Goal: Navigation & Orientation: Find specific page/section

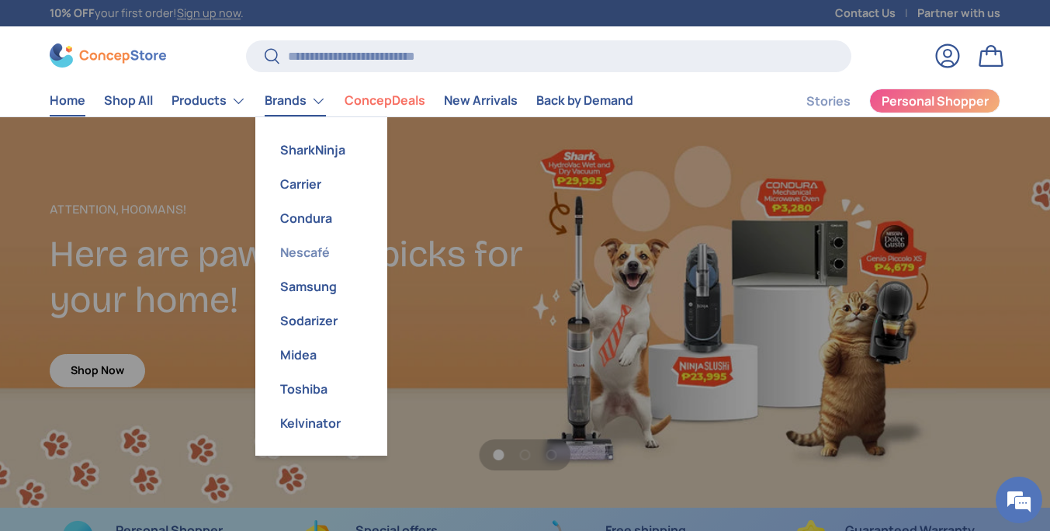
click at [305, 252] on link "Nescafé" at bounding box center [321, 252] width 113 height 34
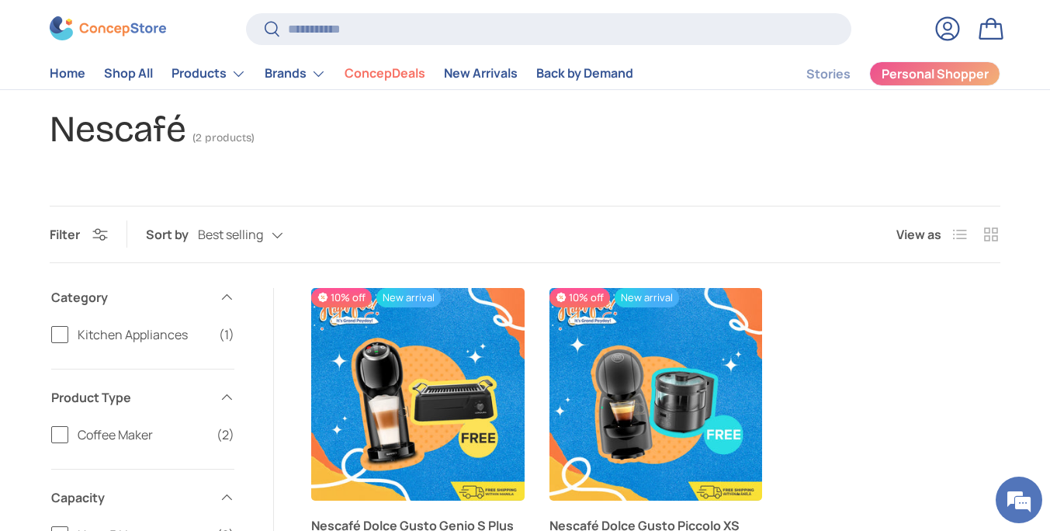
scroll to position [42, 0]
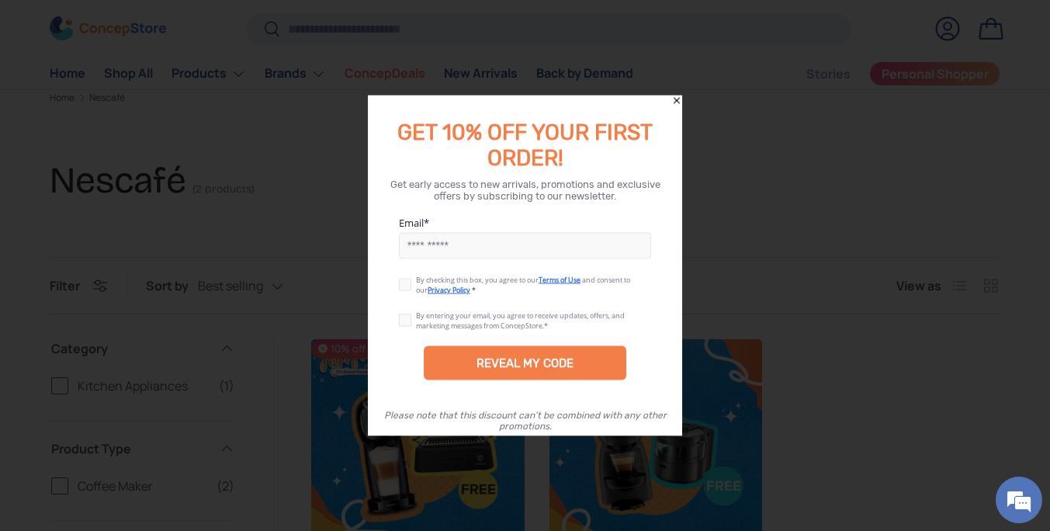
click at [677, 102] on icon "Close" at bounding box center [676, 100] width 11 height 11
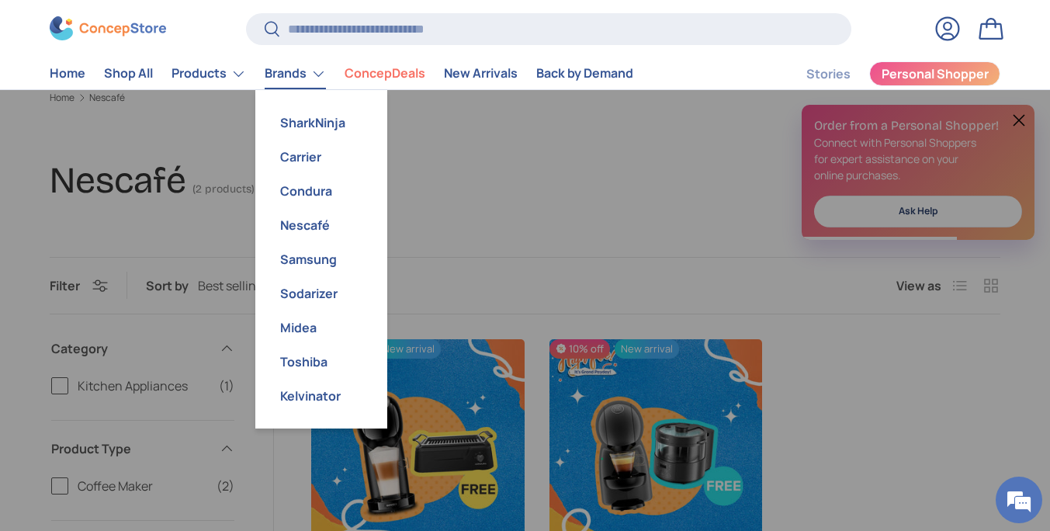
scroll to position [0, 0]
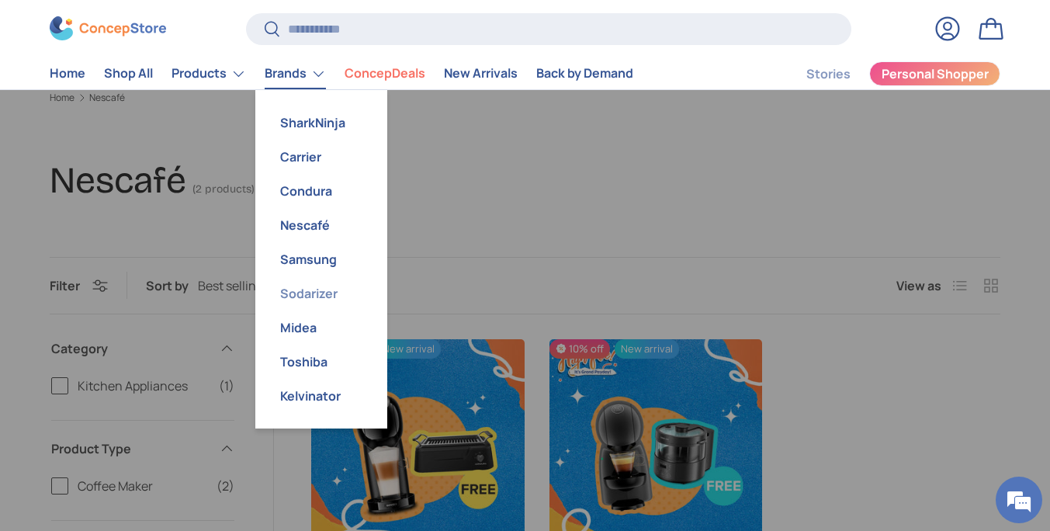
click at [303, 290] on link "Sodarizer" at bounding box center [321, 293] width 113 height 34
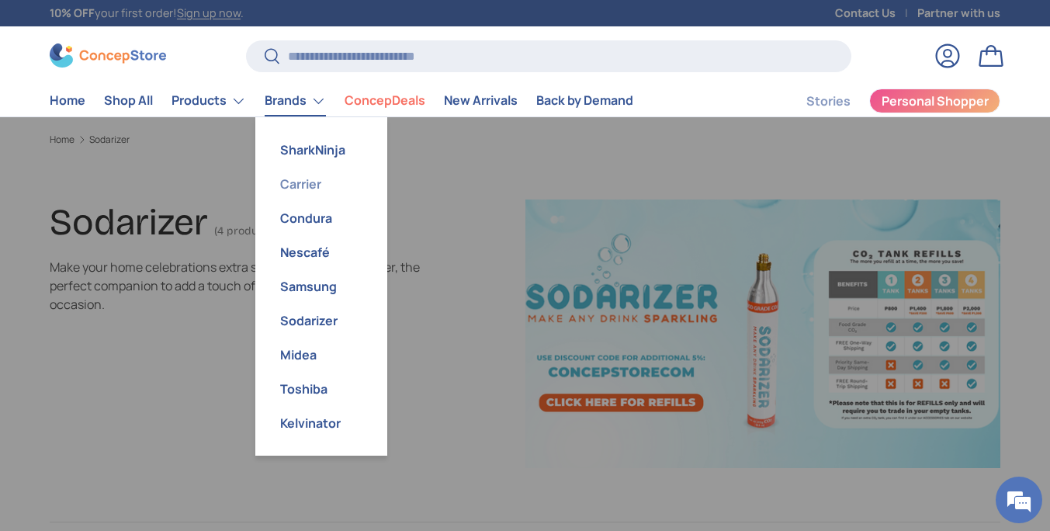
click at [307, 183] on link "Carrier" at bounding box center [321, 184] width 113 height 34
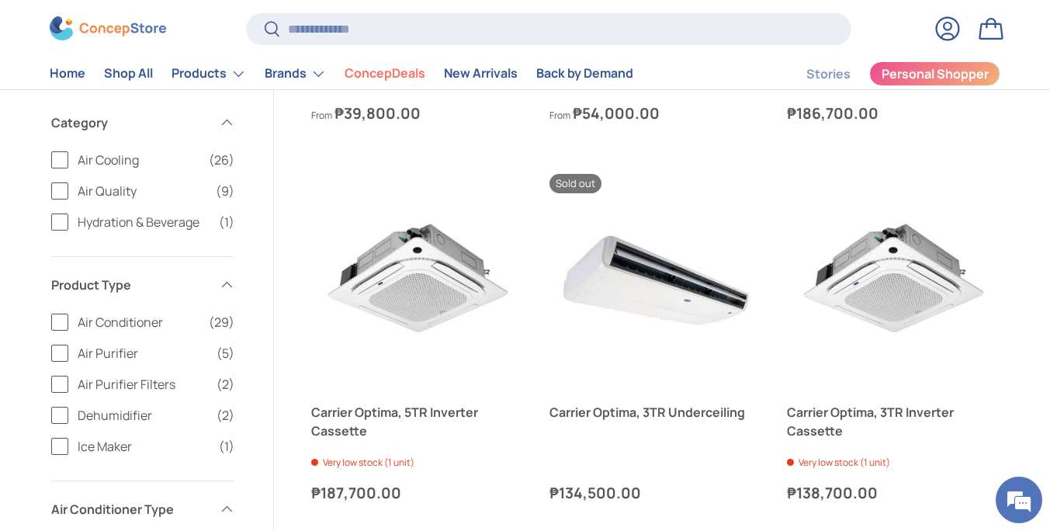
scroll to position [2134, 0]
